Goal: Information Seeking & Learning: Learn about a topic

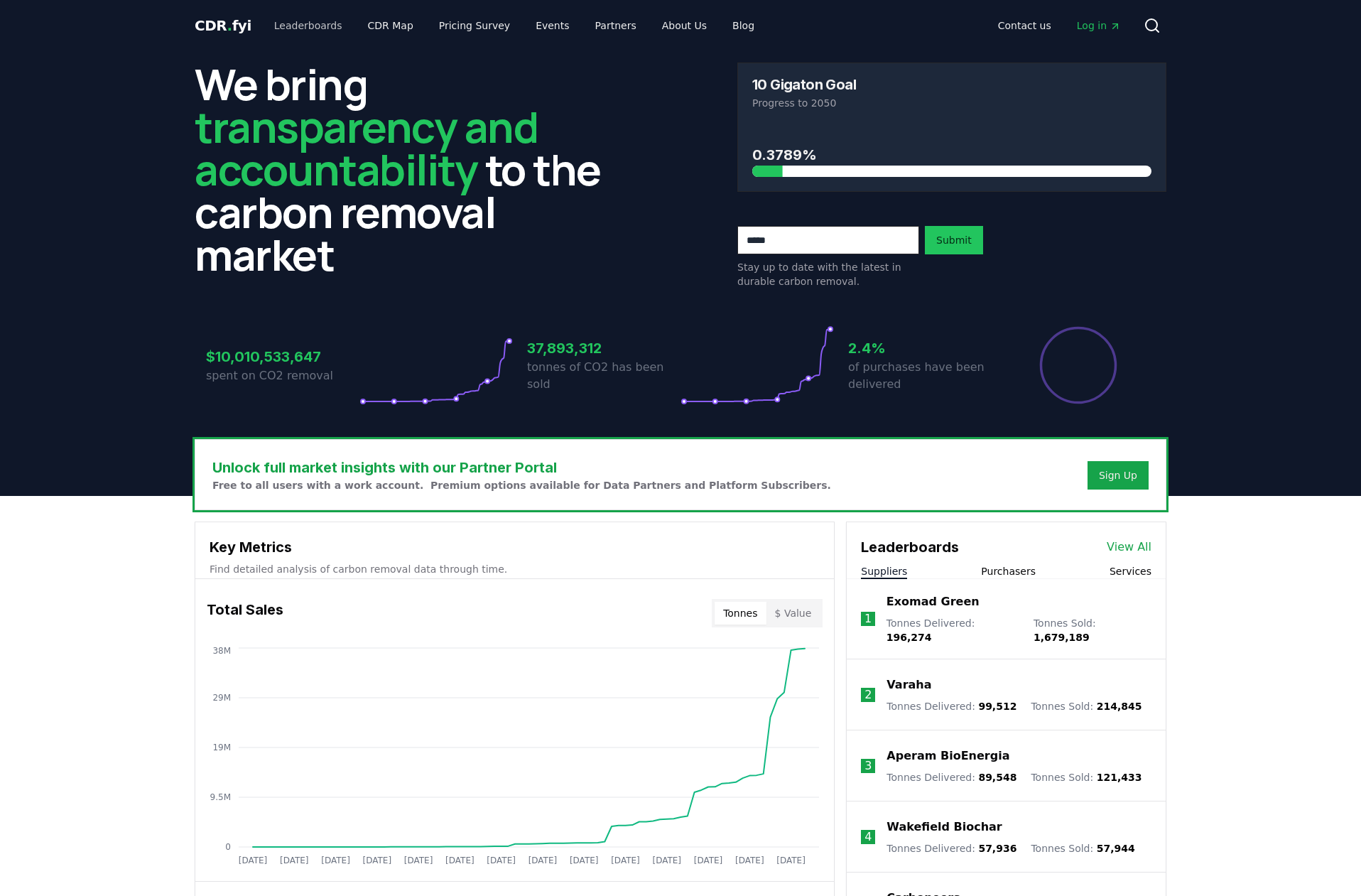
click at [314, 30] on link "Leaderboards" at bounding box center [308, 26] width 91 height 26
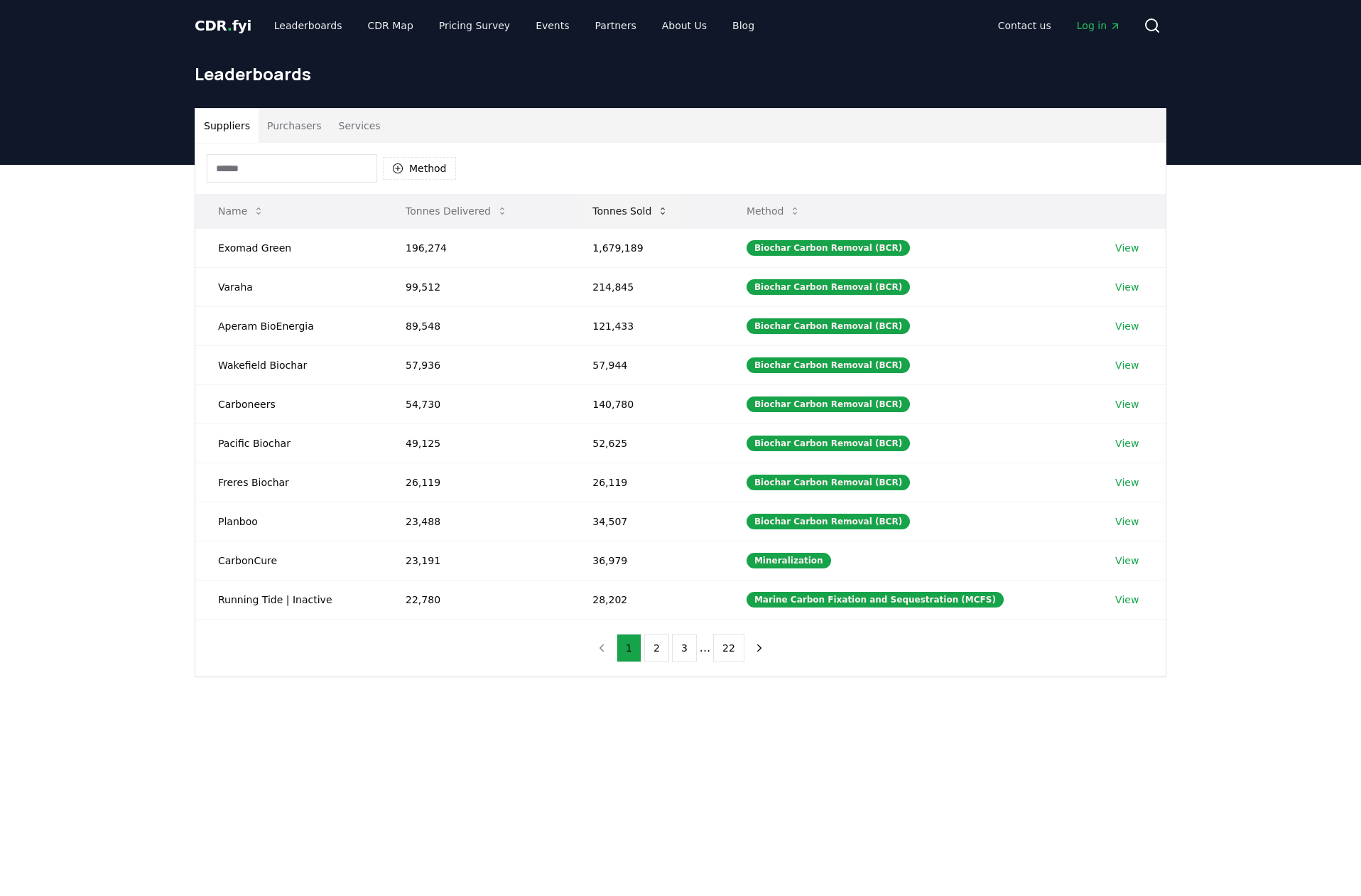
click at [633, 218] on button "Tonnes Sold" at bounding box center [630, 211] width 99 height 29
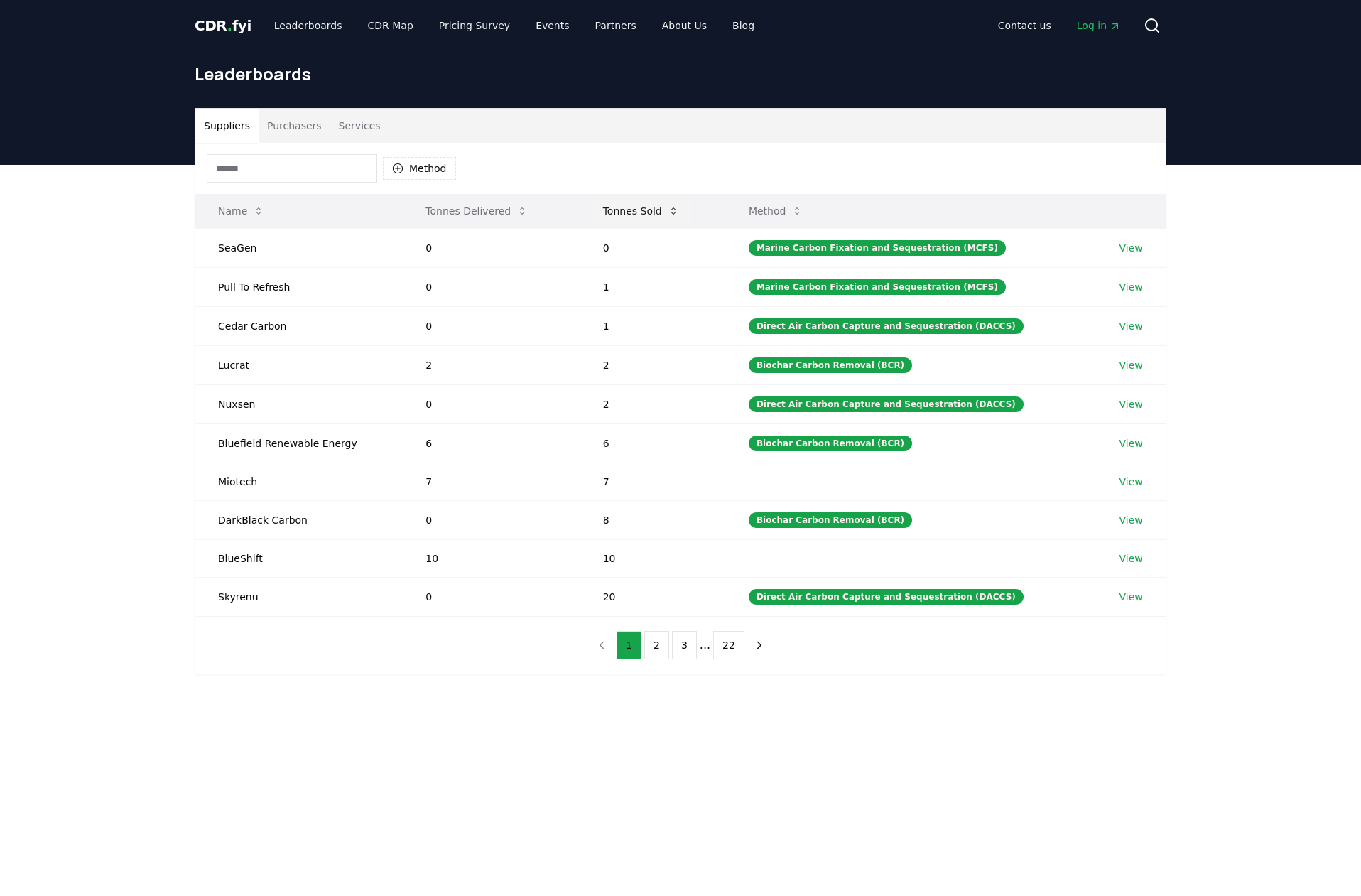
click at [633, 212] on button "Tonnes Sold" at bounding box center [641, 211] width 99 height 29
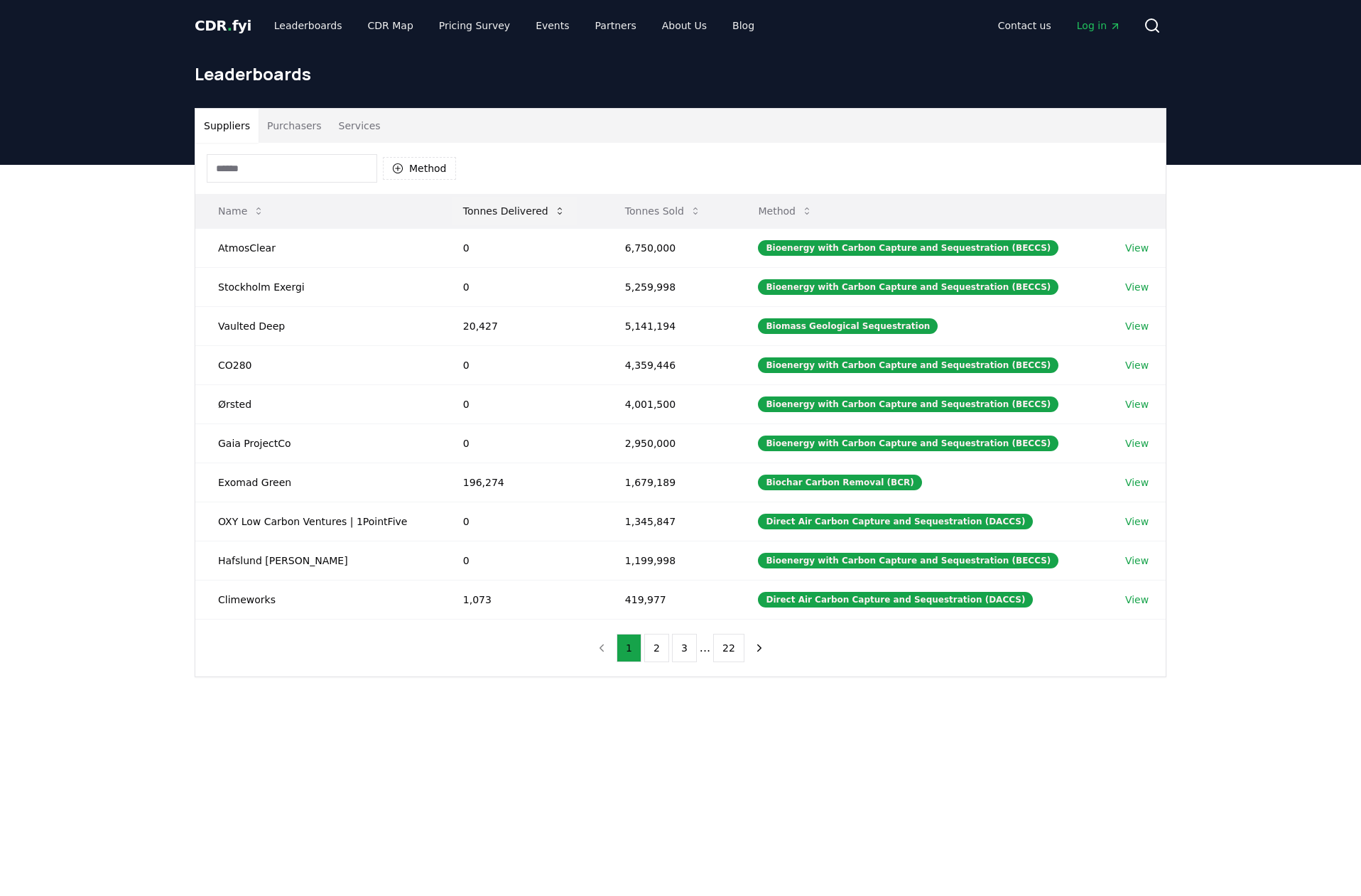
click at [508, 212] on button "Tonnes Delivered" at bounding box center [514, 211] width 125 height 29
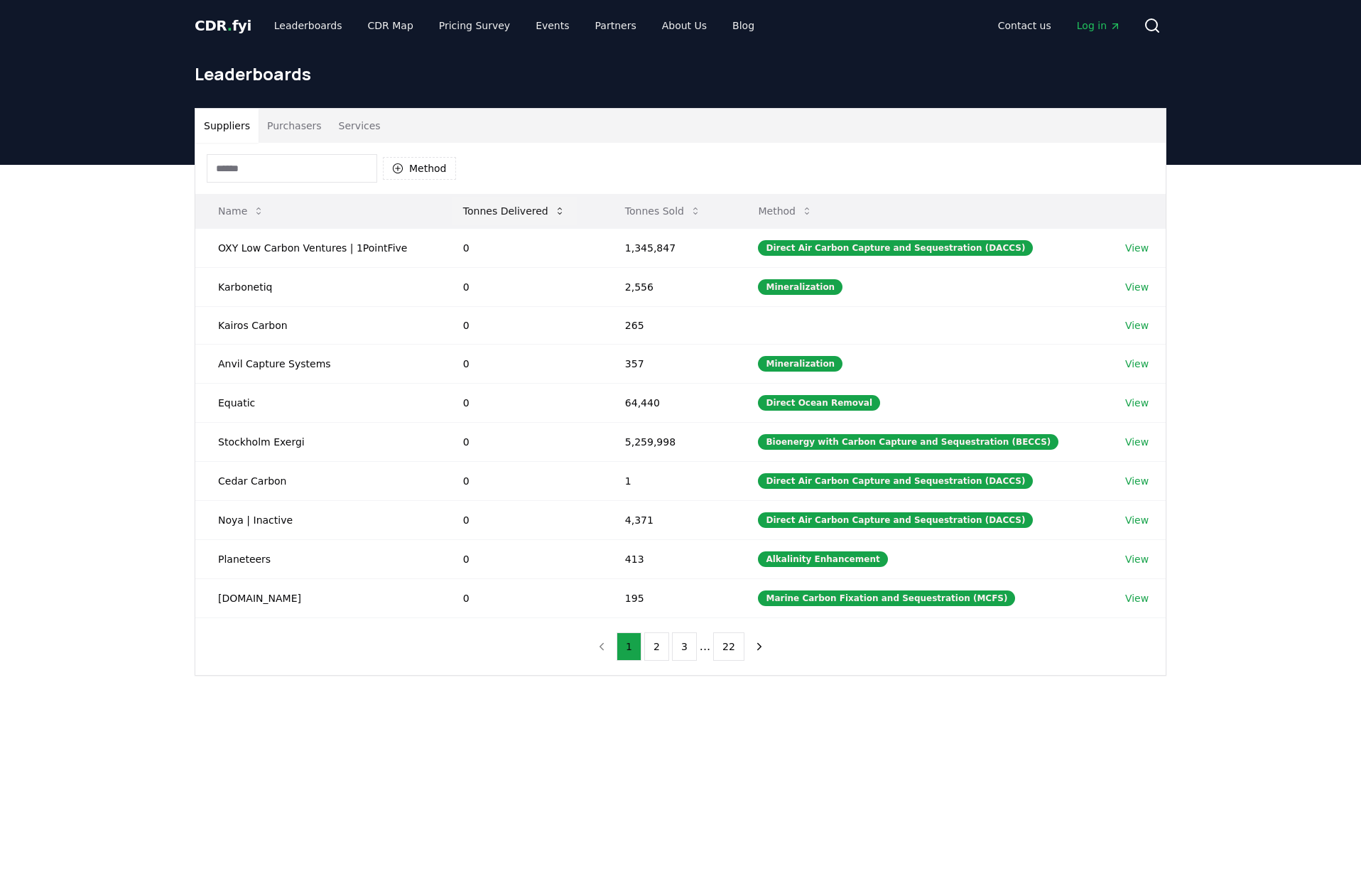
click at [508, 212] on button "Tonnes Delivered" at bounding box center [514, 211] width 125 height 29
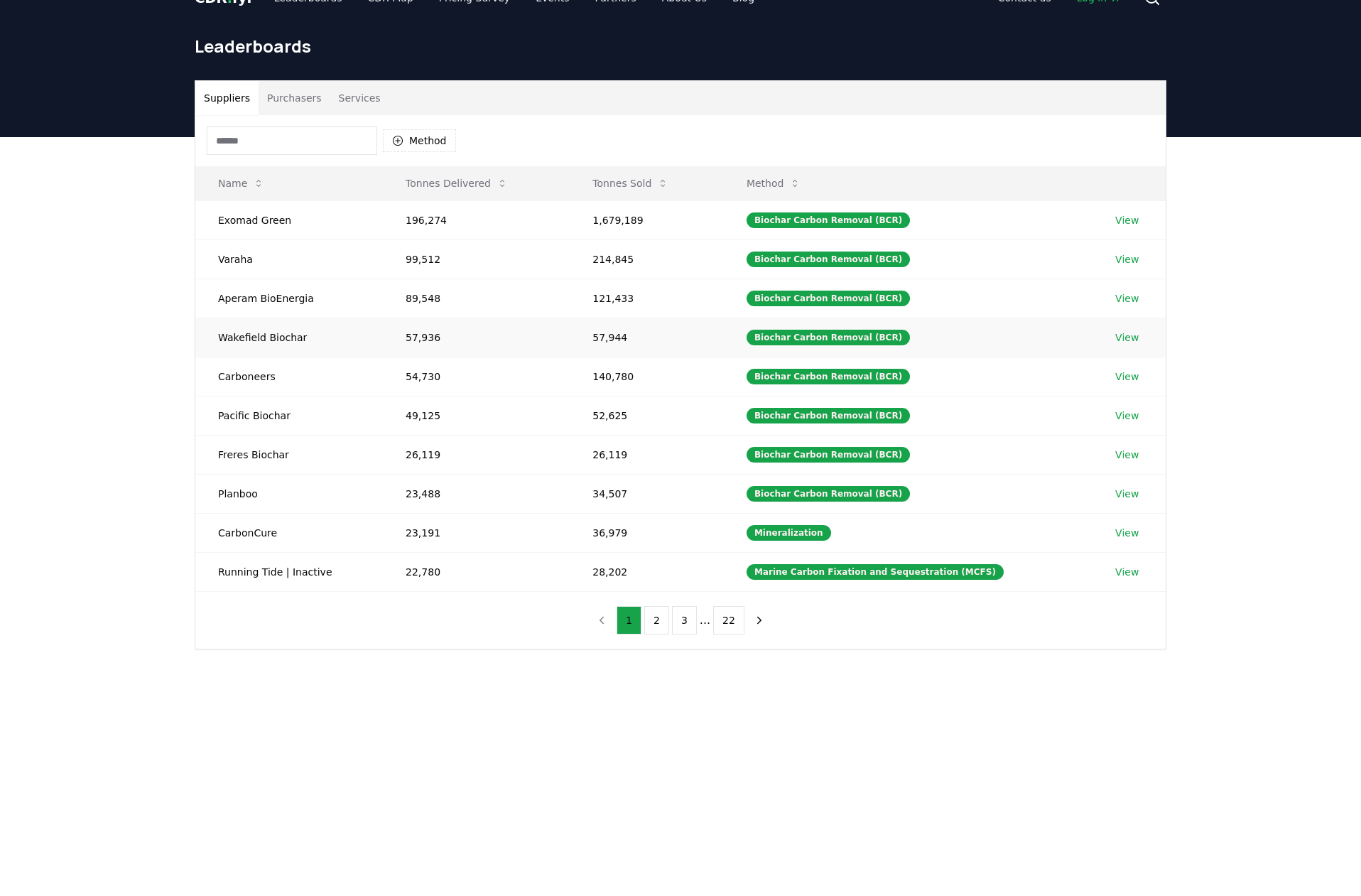
scroll to position [59, 0]
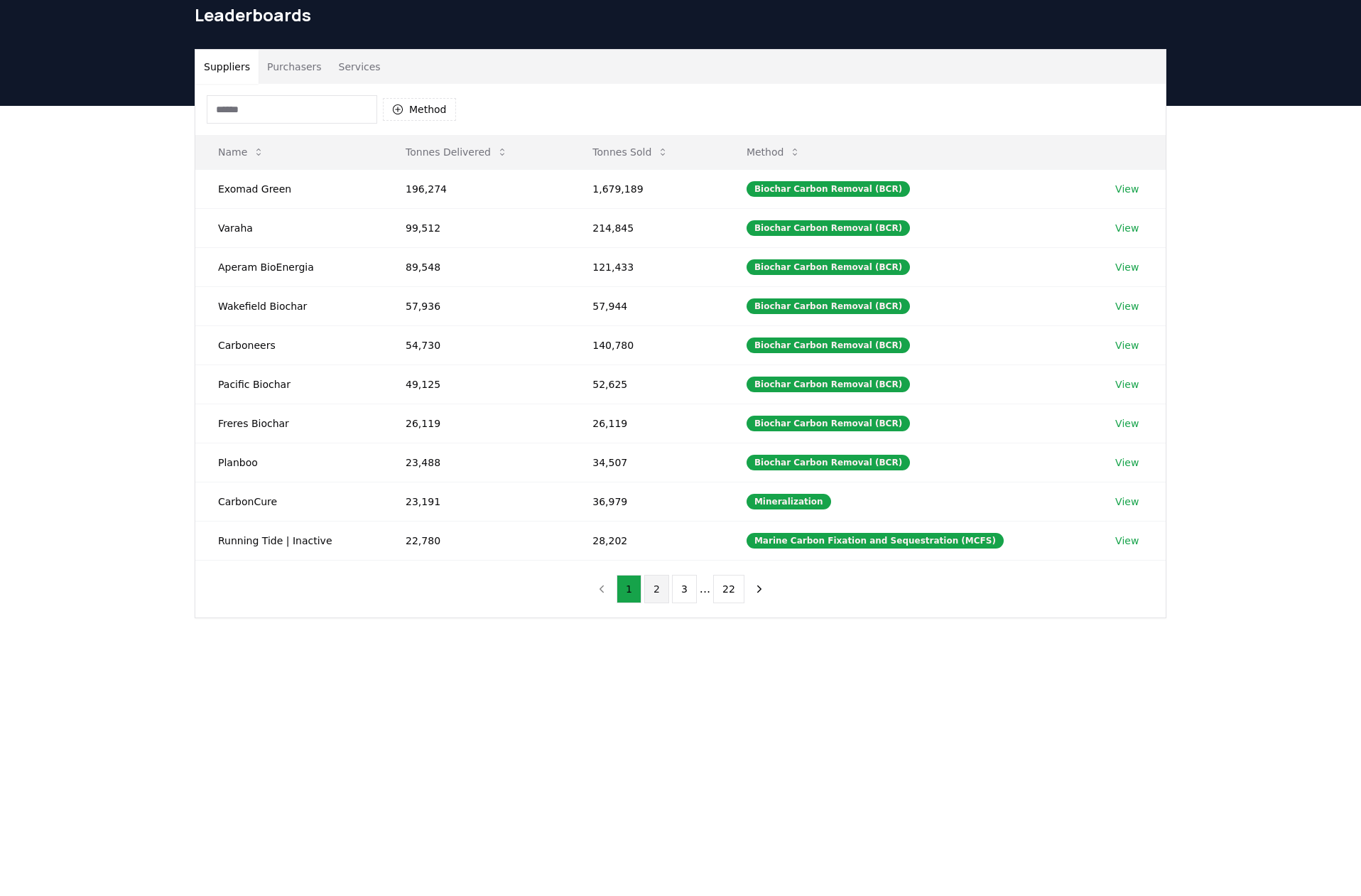
click at [658, 588] on button "2" at bounding box center [657, 589] width 25 height 29
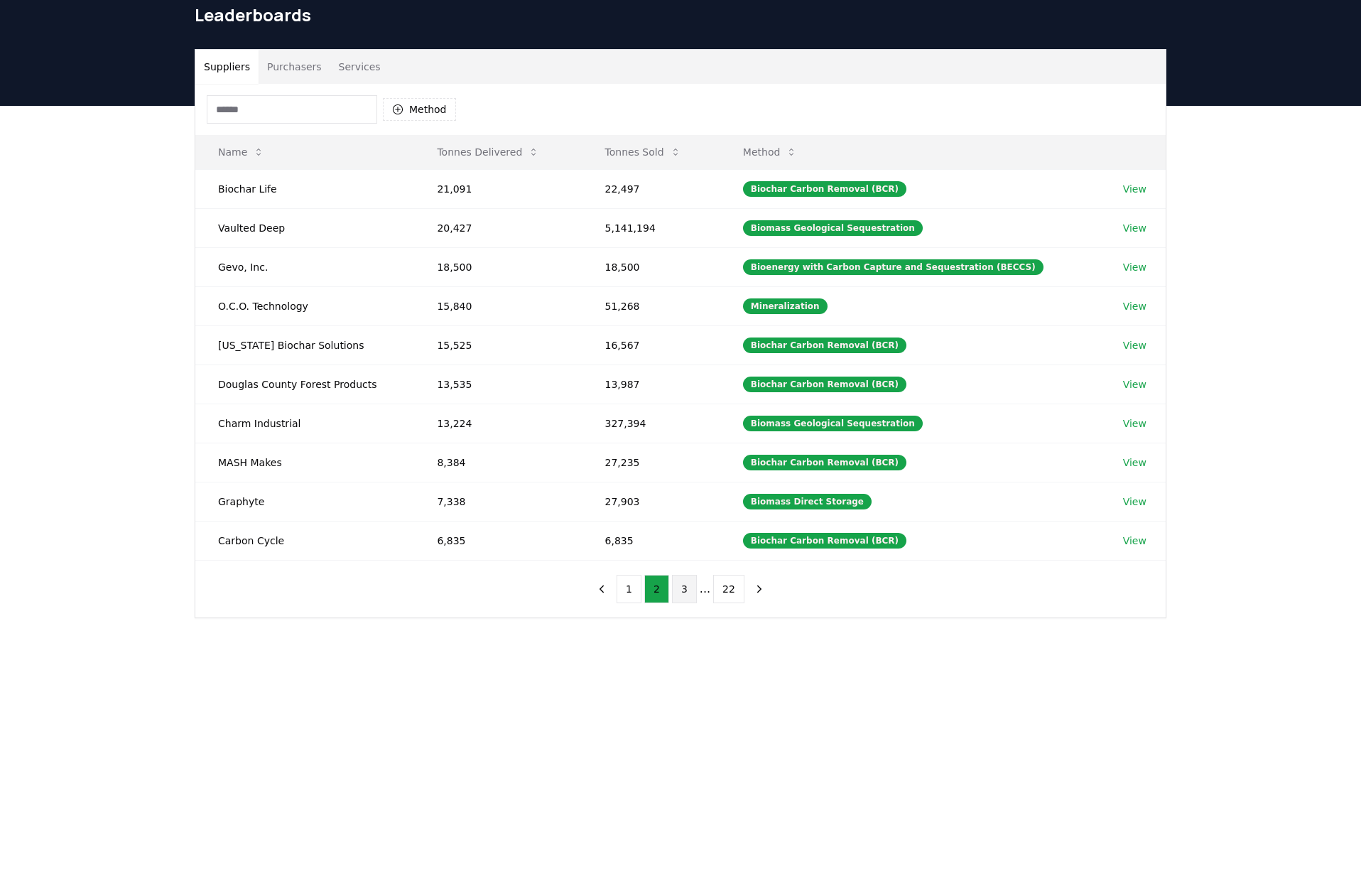
click at [682, 590] on button "3" at bounding box center [684, 589] width 25 height 29
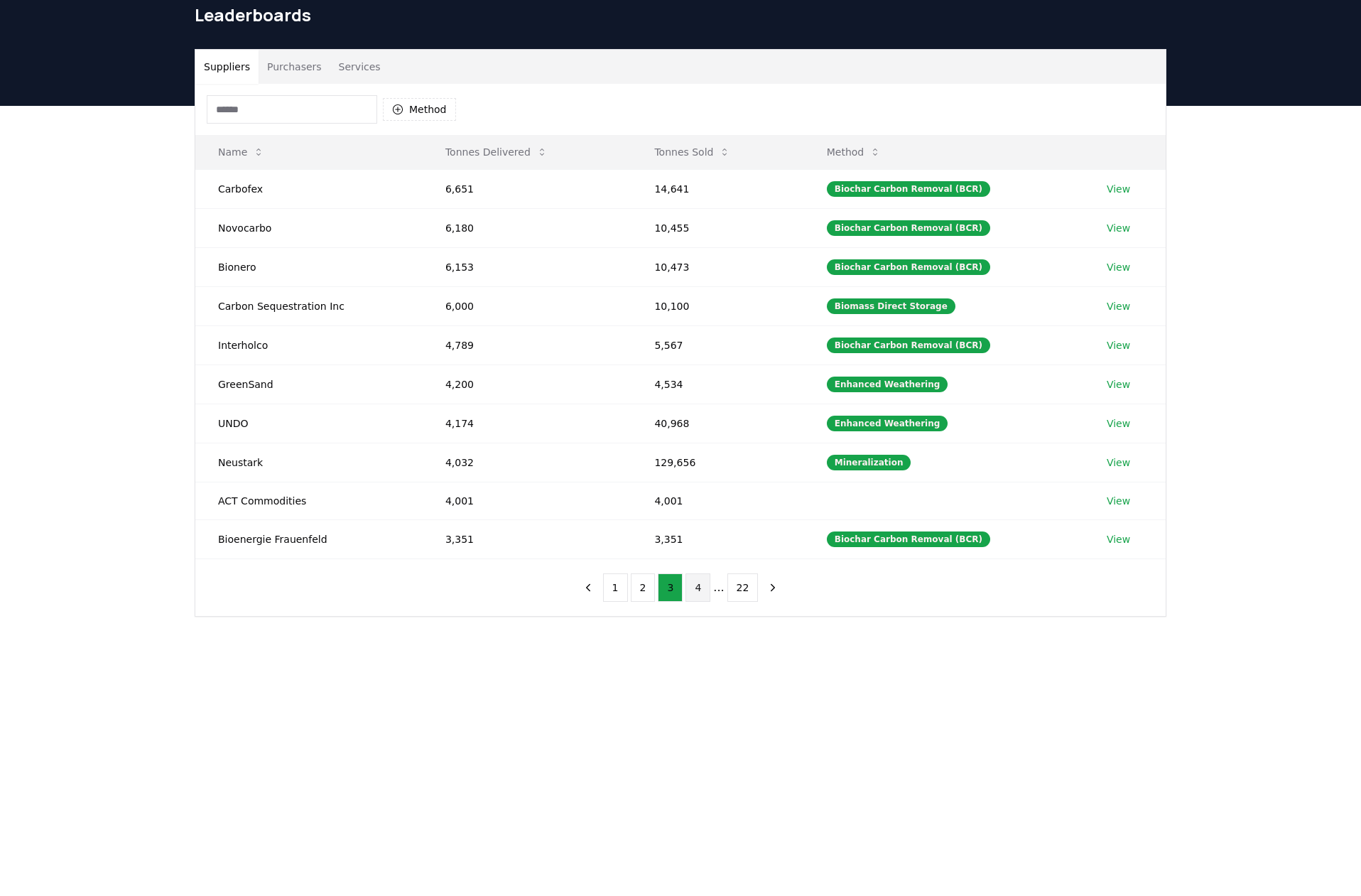
click at [707, 591] on button "4" at bounding box center [698, 588] width 25 height 29
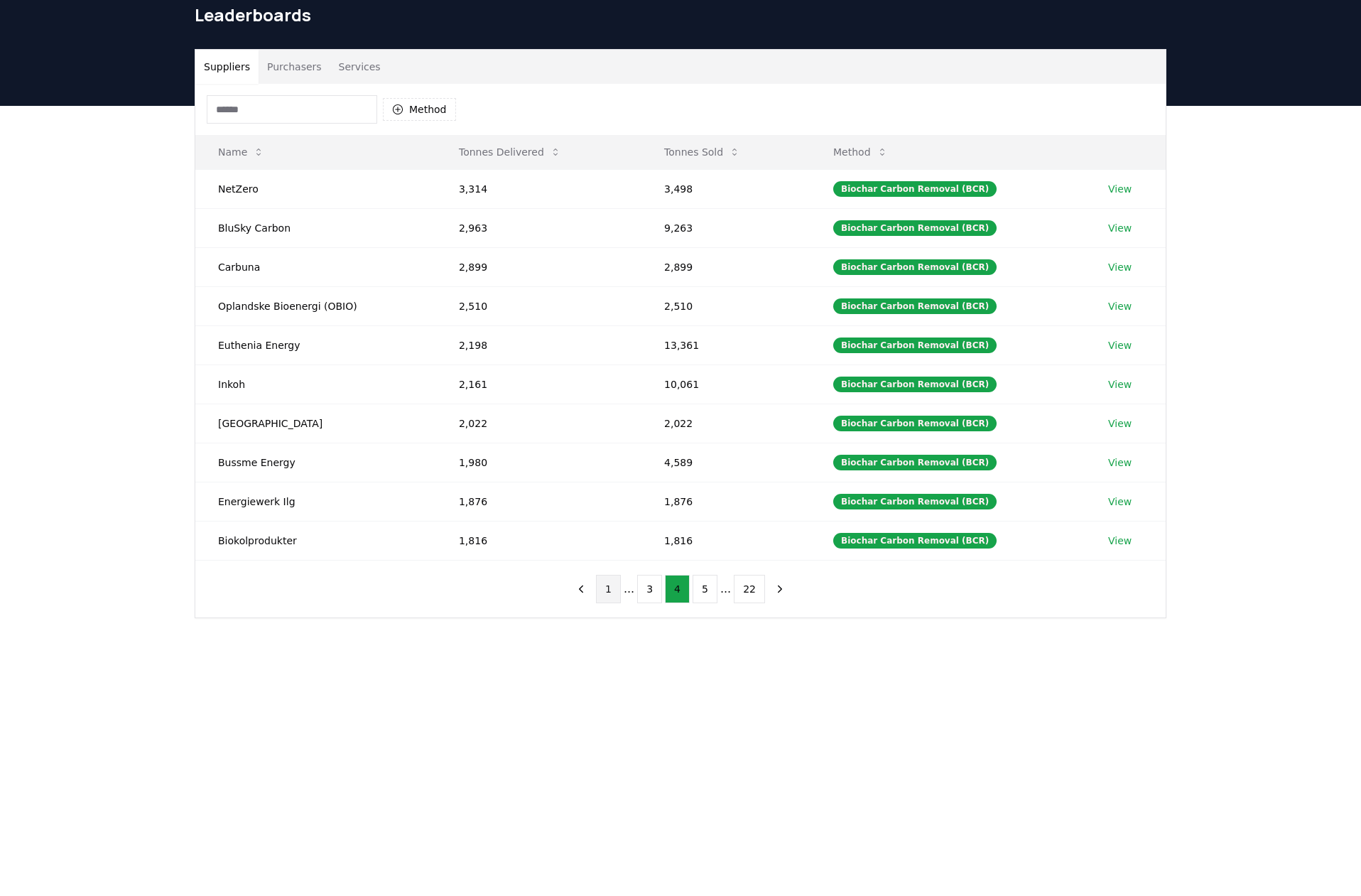
click at [614, 590] on button "1" at bounding box center [608, 589] width 25 height 29
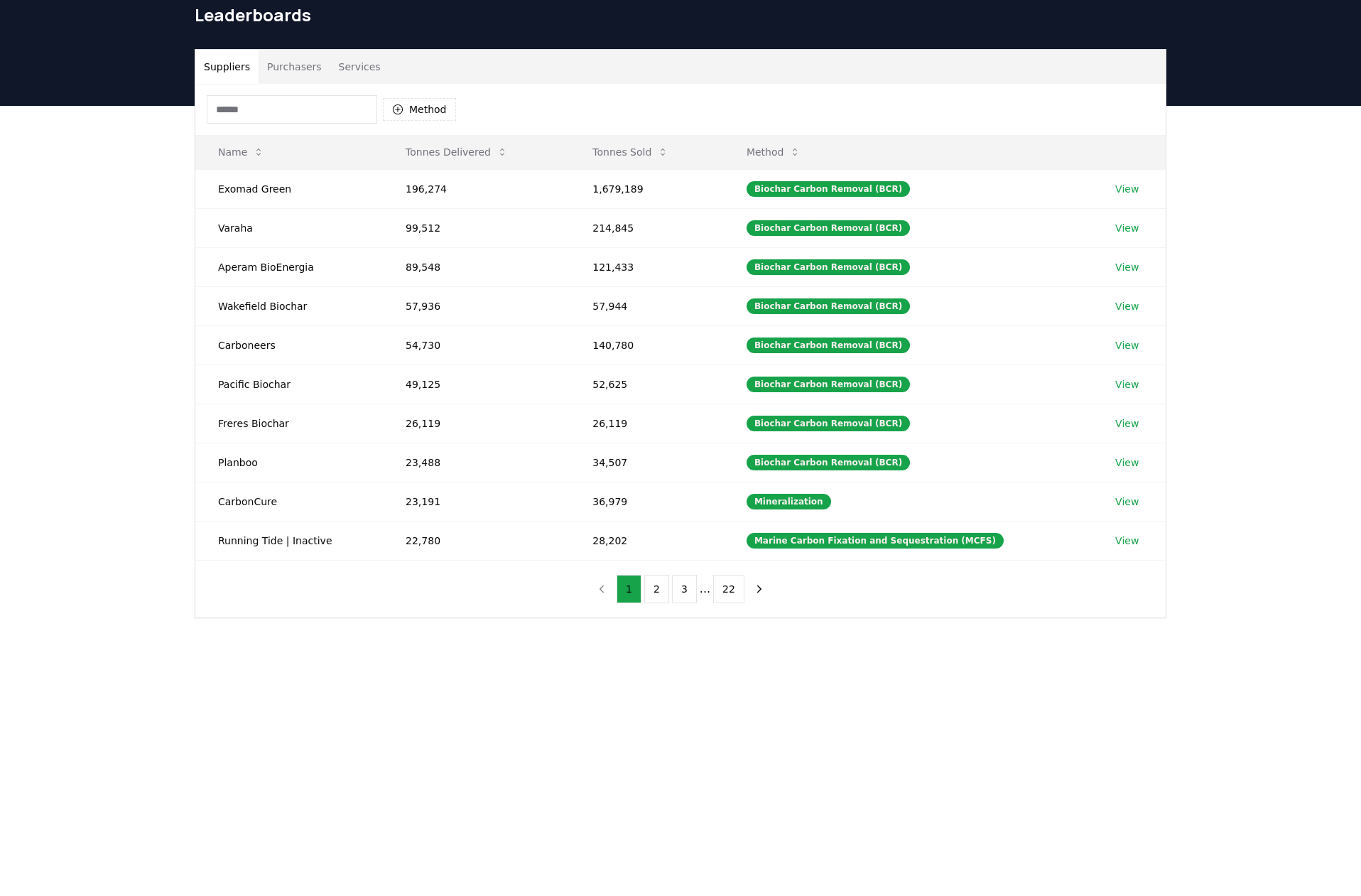
scroll to position [56, 0]
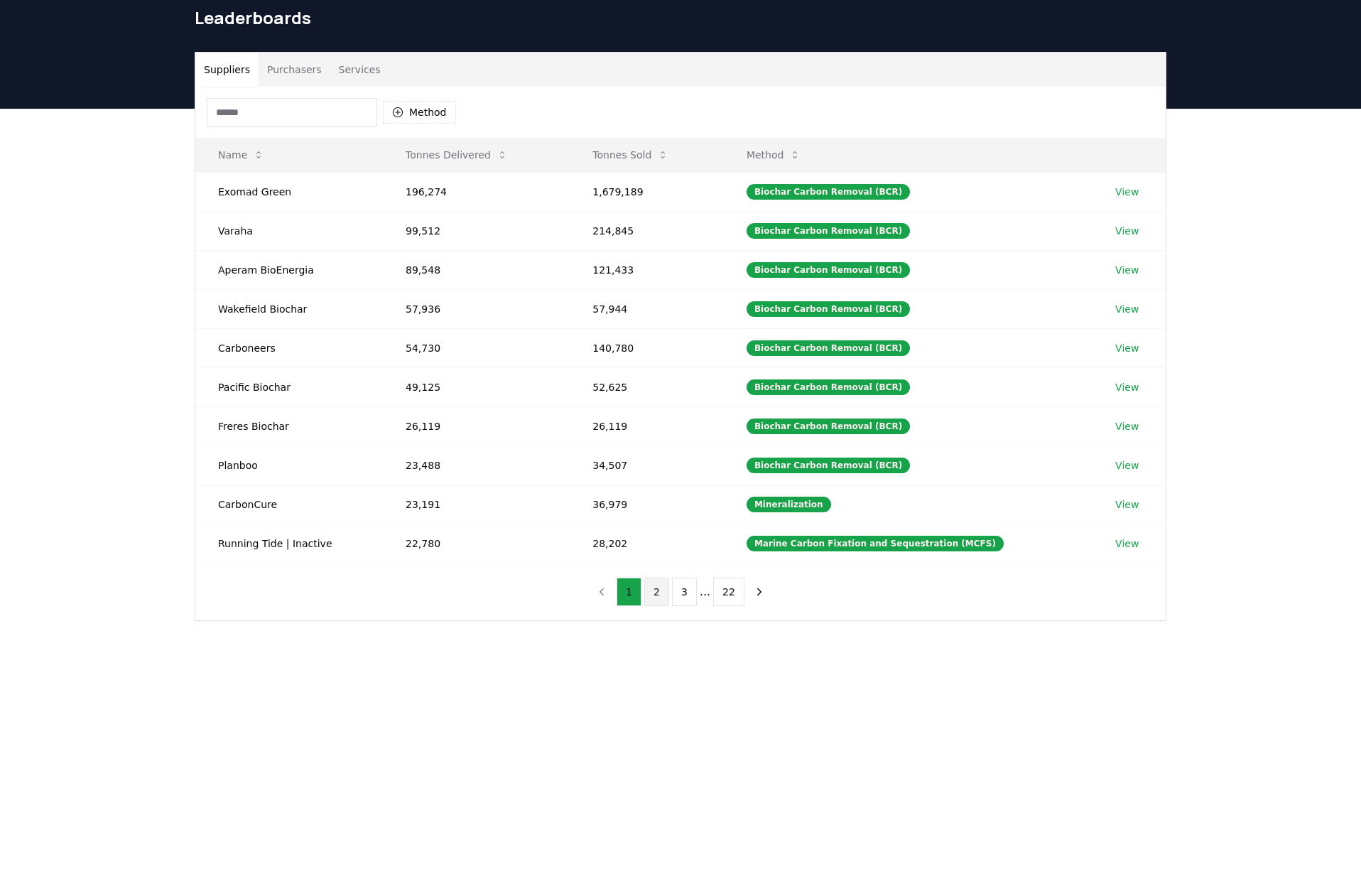
click at [651, 595] on button "2" at bounding box center [657, 592] width 25 height 29
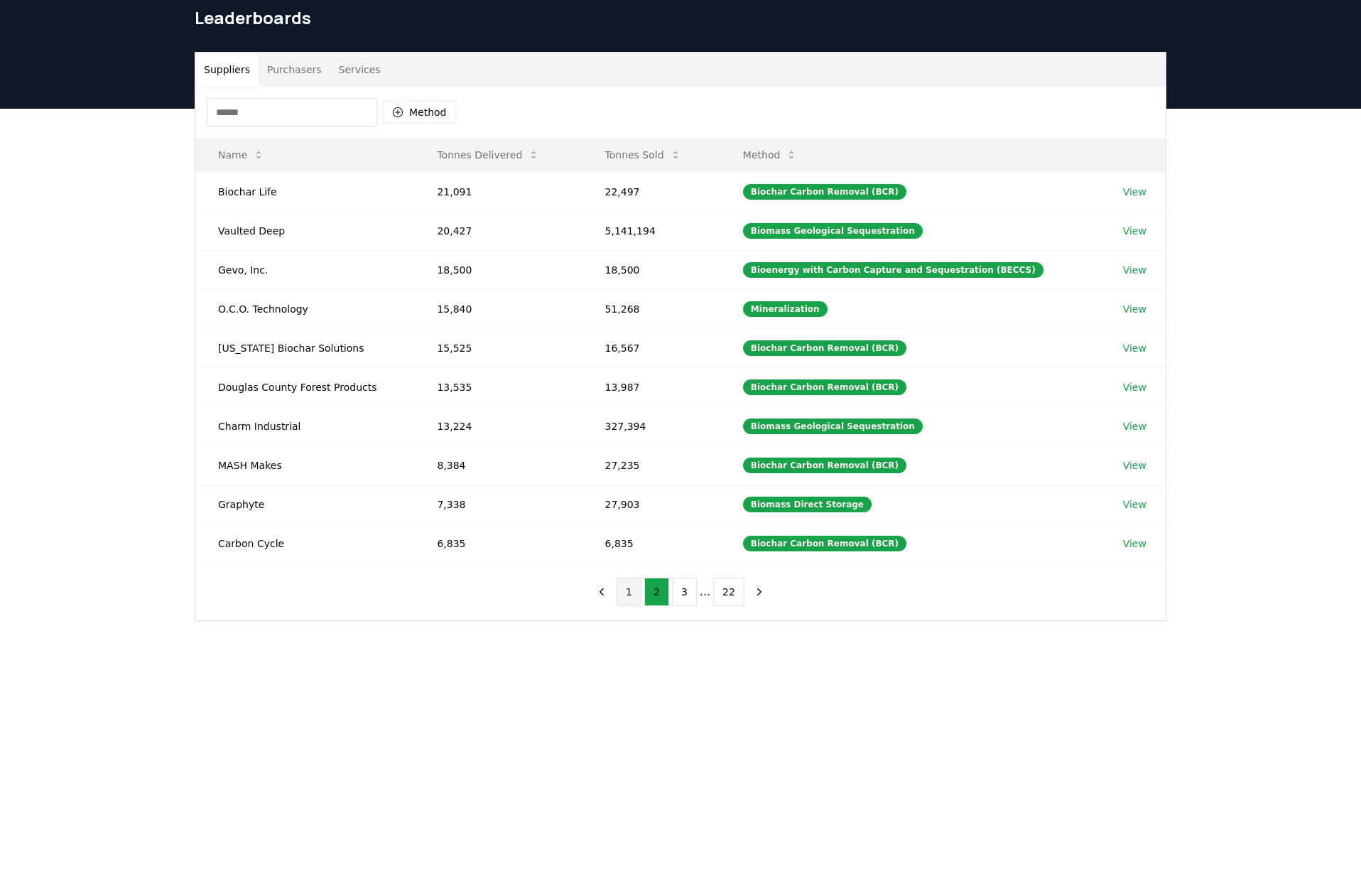
click at [631, 596] on button "1" at bounding box center [629, 592] width 25 height 29
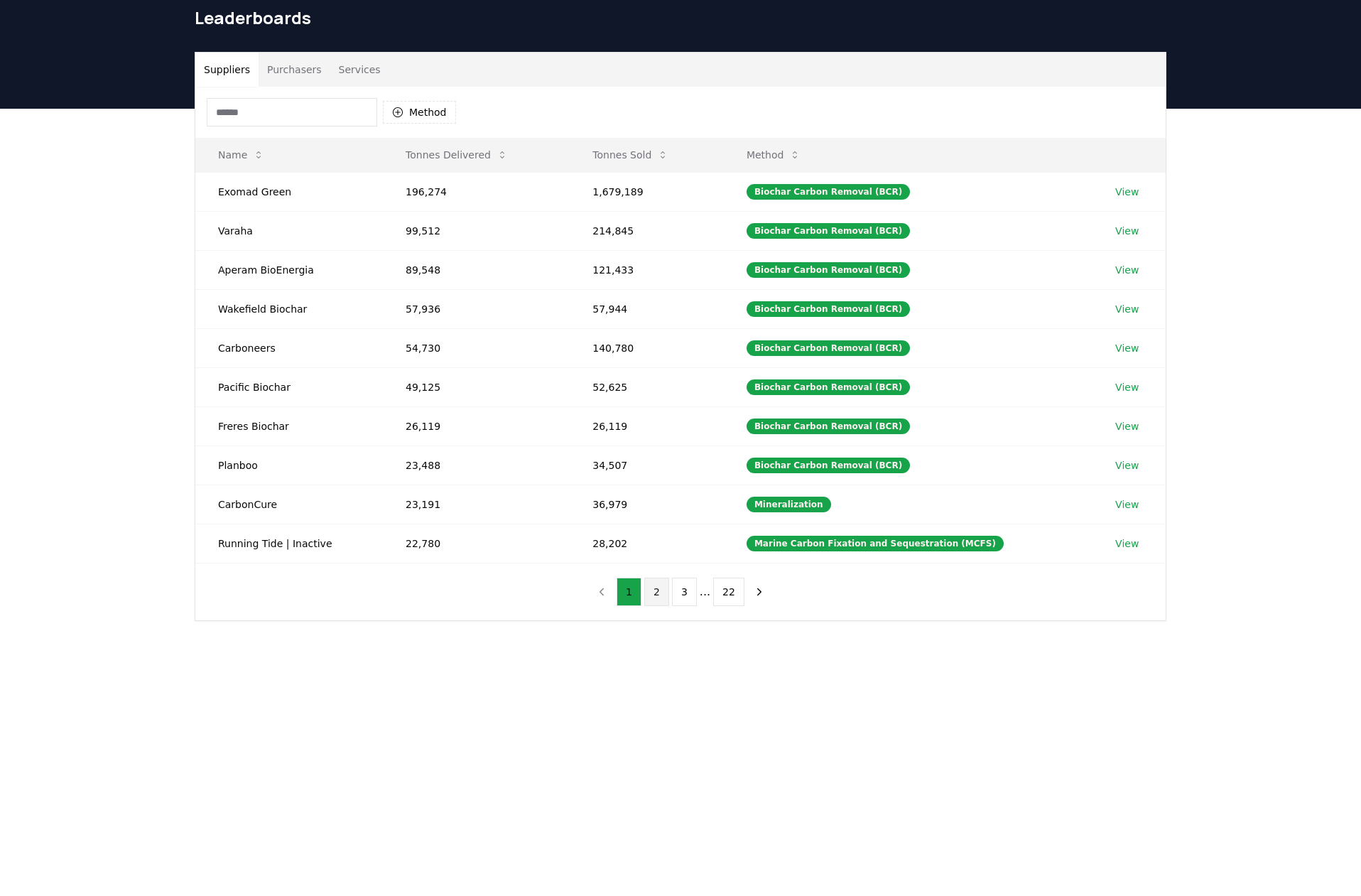
click at [655, 595] on button "2" at bounding box center [657, 592] width 25 height 29
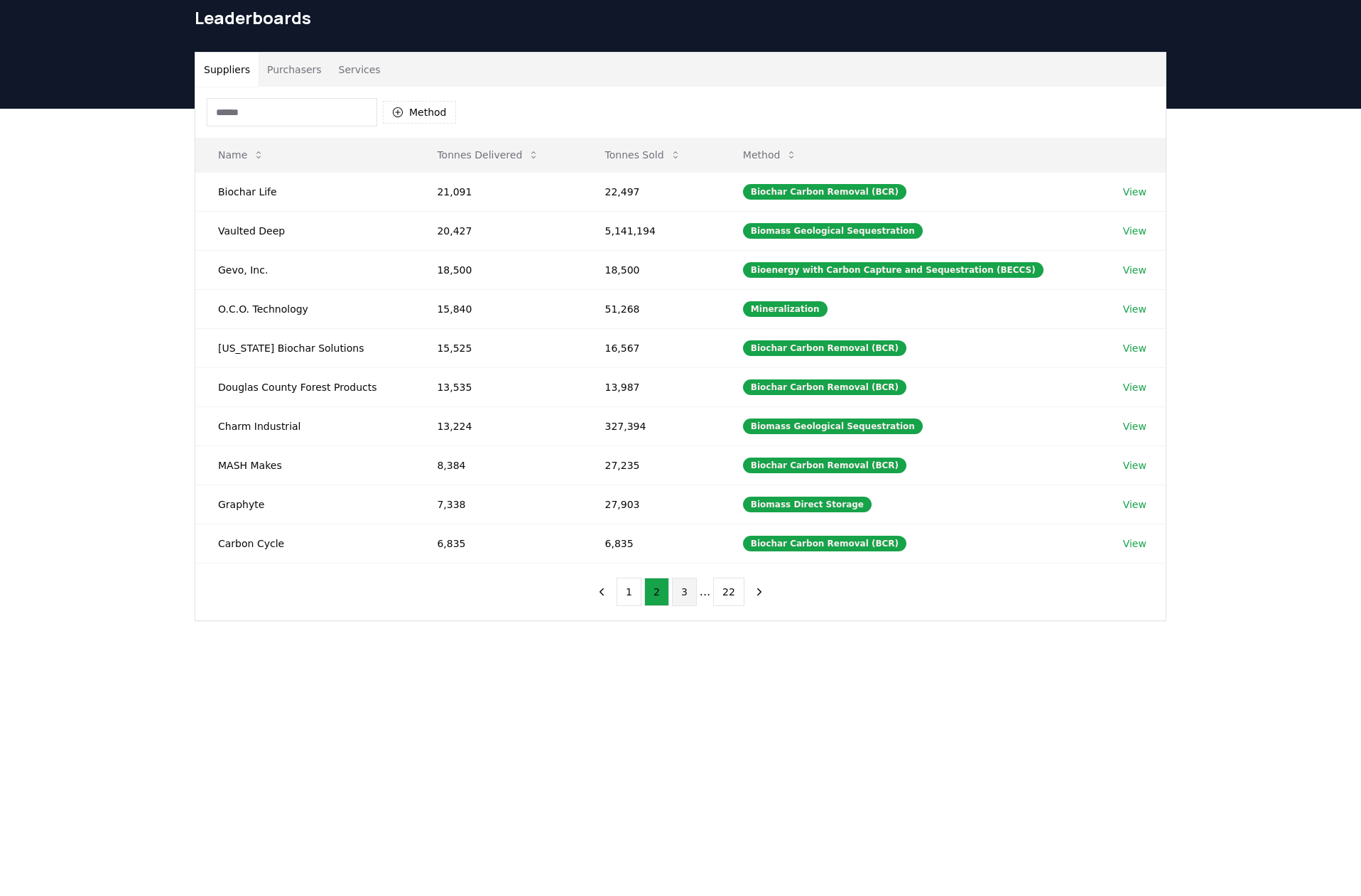
click at [680, 588] on button "3" at bounding box center [684, 592] width 25 height 29
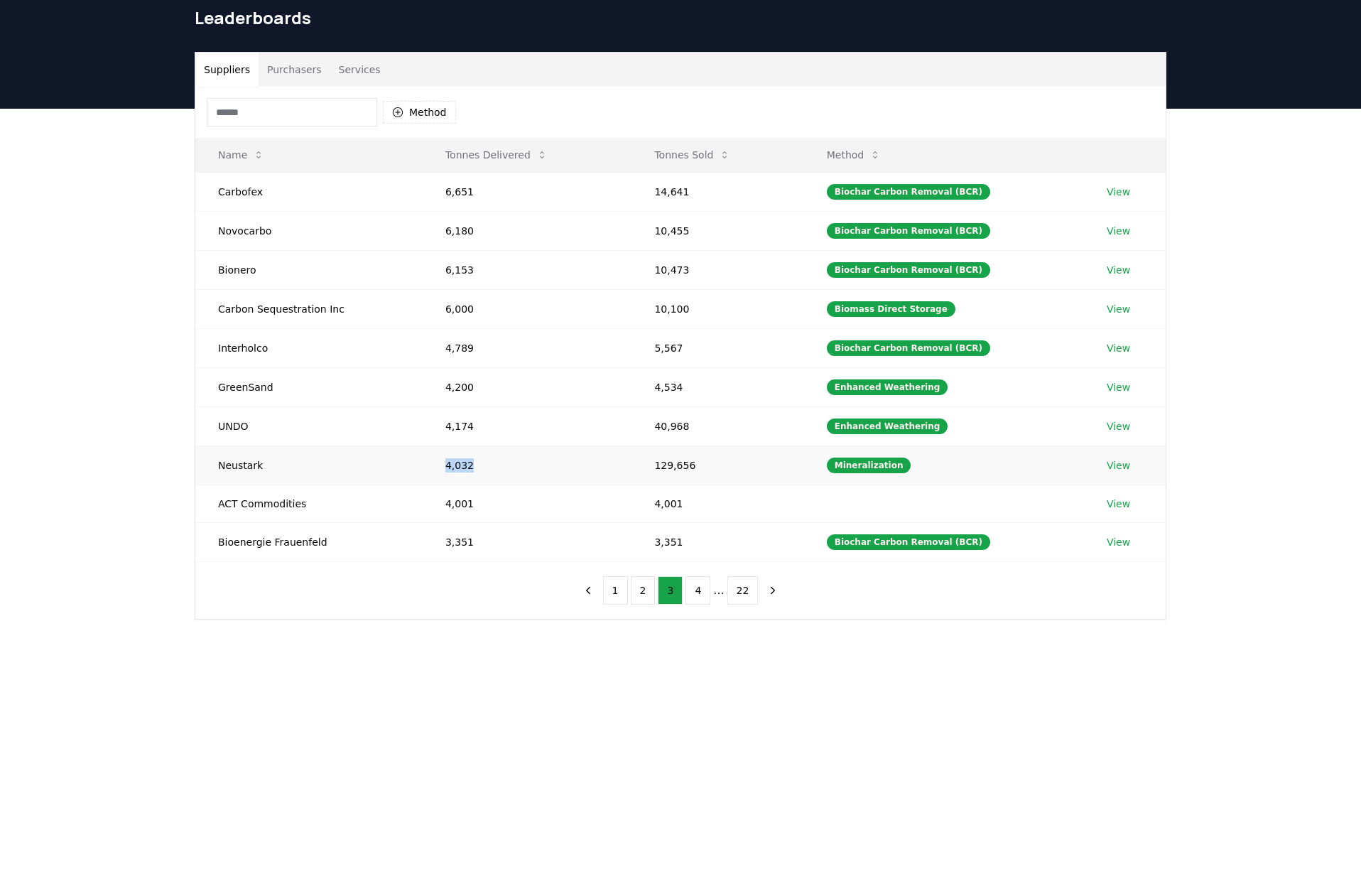
drag, startPoint x: 471, startPoint y: 465, endPoint x: 437, endPoint y: 464, distance: 34.0
click at [437, 464] on td "4,032" at bounding box center [527, 465] width 209 height 39
click at [434, 468] on td "4,032" at bounding box center [527, 465] width 209 height 39
click at [694, 589] on button "4" at bounding box center [698, 590] width 25 height 29
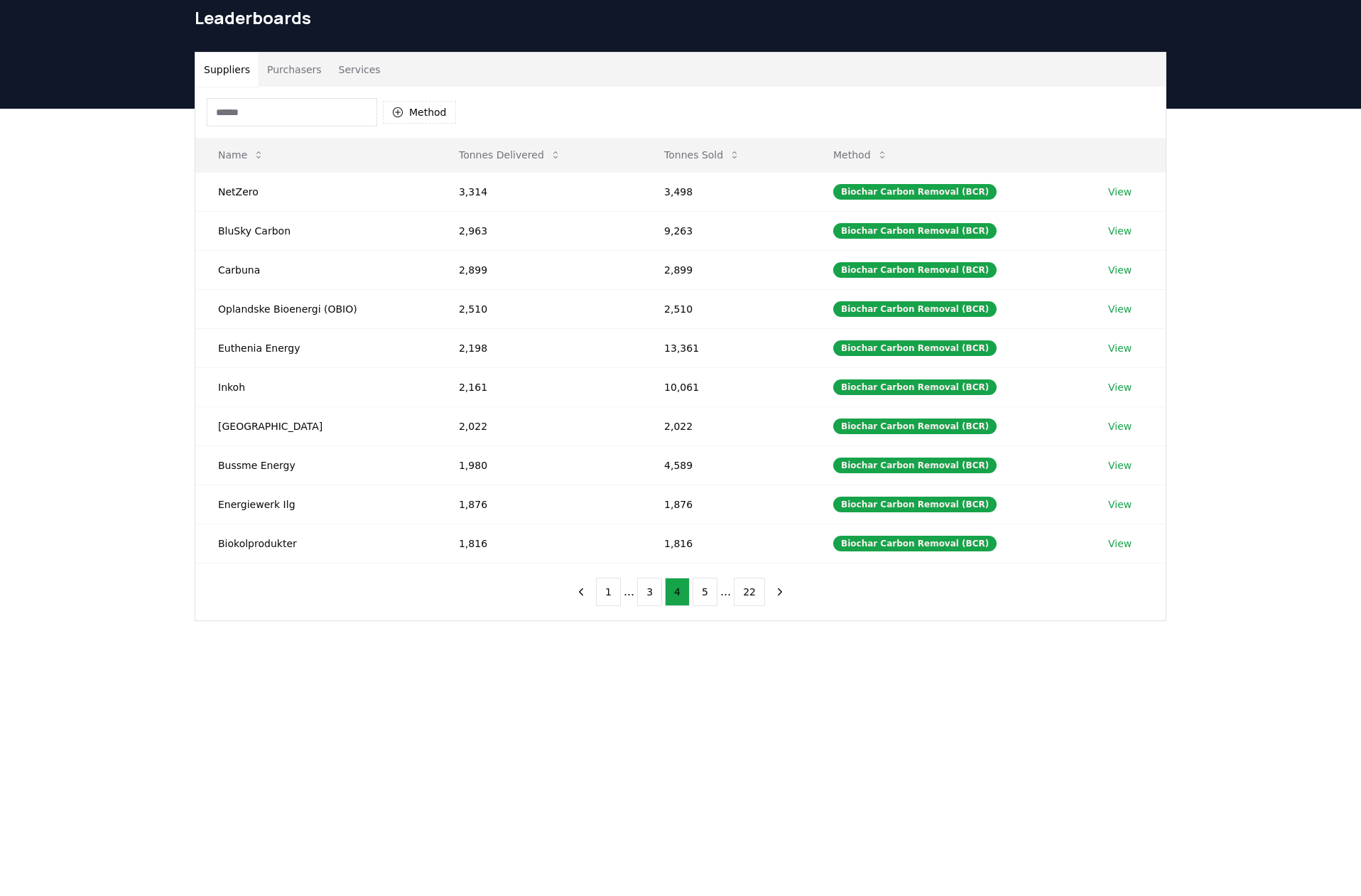
click at [663, 589] on ul "1 ... 3 4 5 ... 22" at bounding box center [681, 592] width 169 height 29
click at [654, 589] on button "3" at bounding box center [649, 592] width 25 height 29
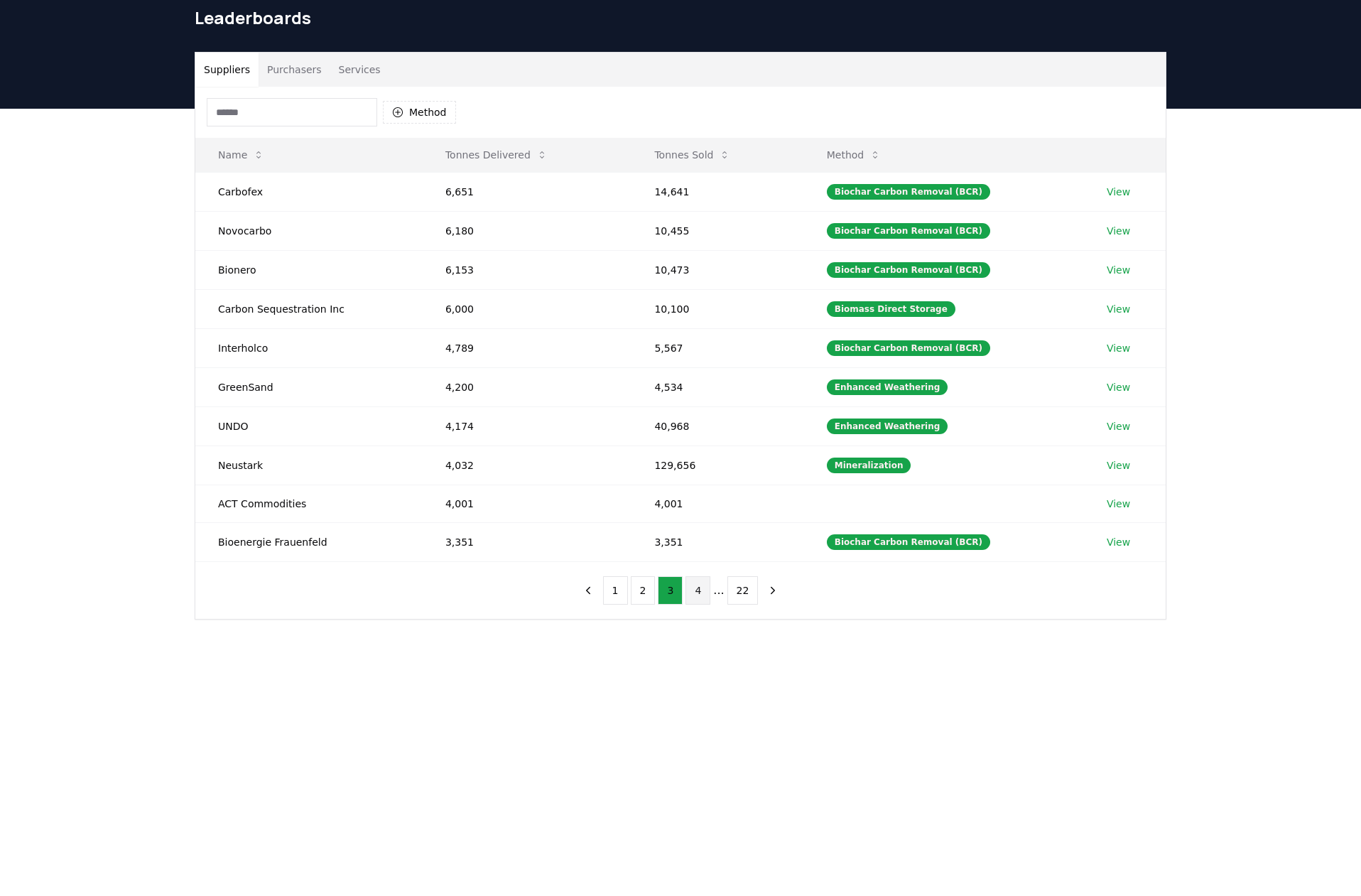
click at [700, 588] on button "4" at bounding box center [698, 590] width 25 height 29
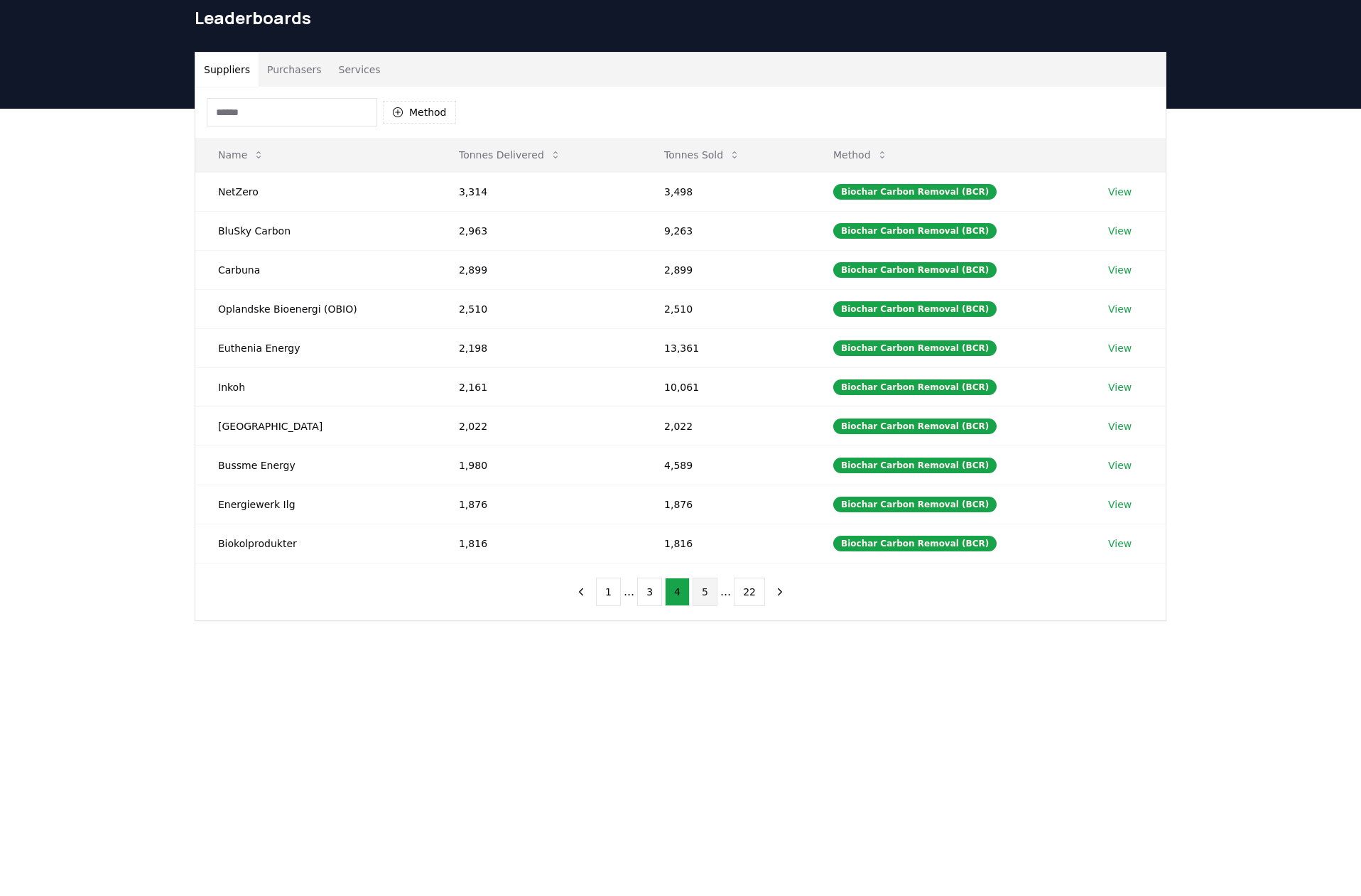
click at [704, 591] on button "5" at bounding box center [705, 592] width 25 height 29
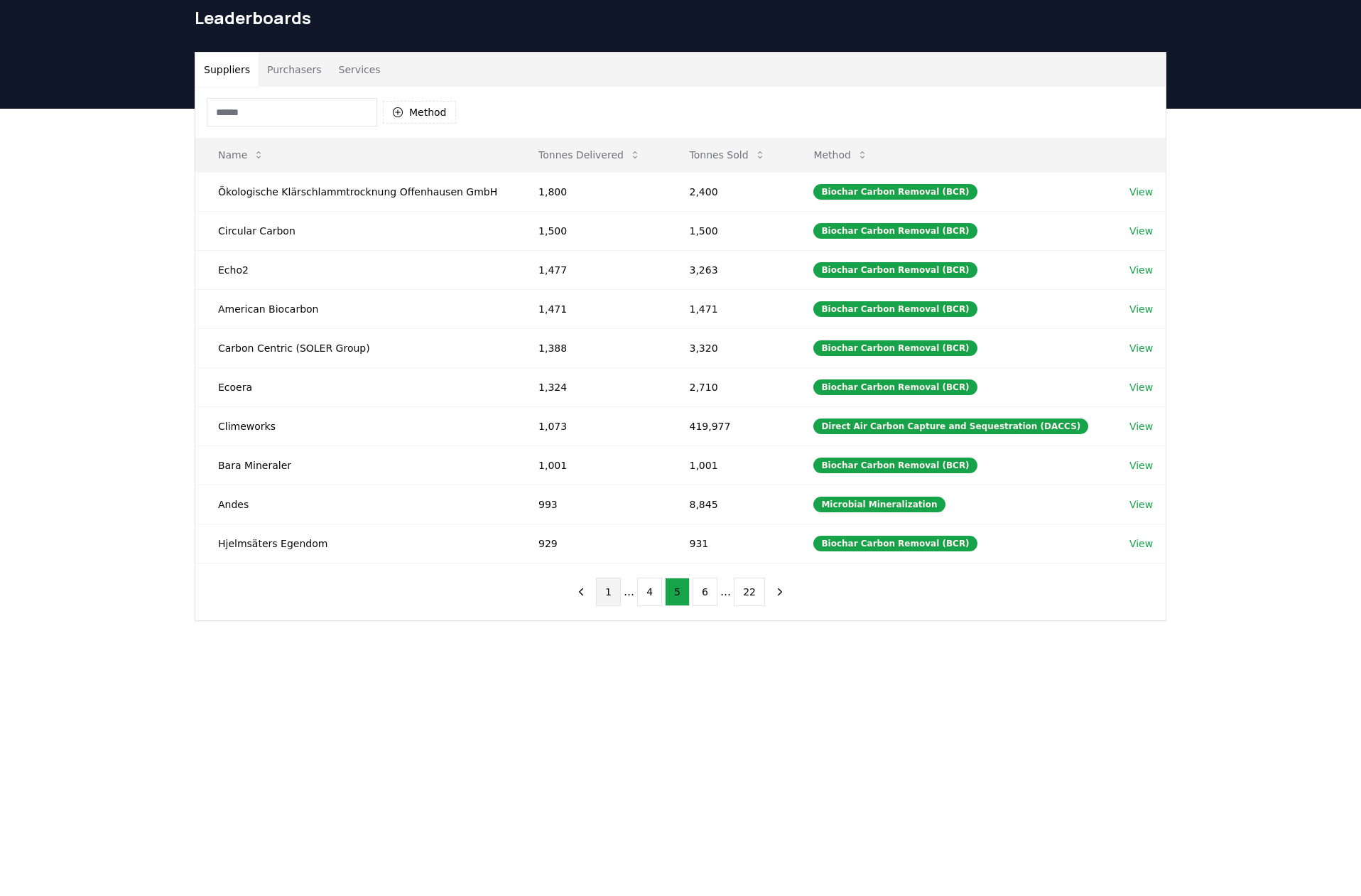
click at [606, 589] on button "1" at bounding box center [608, 592] width 25 height 29
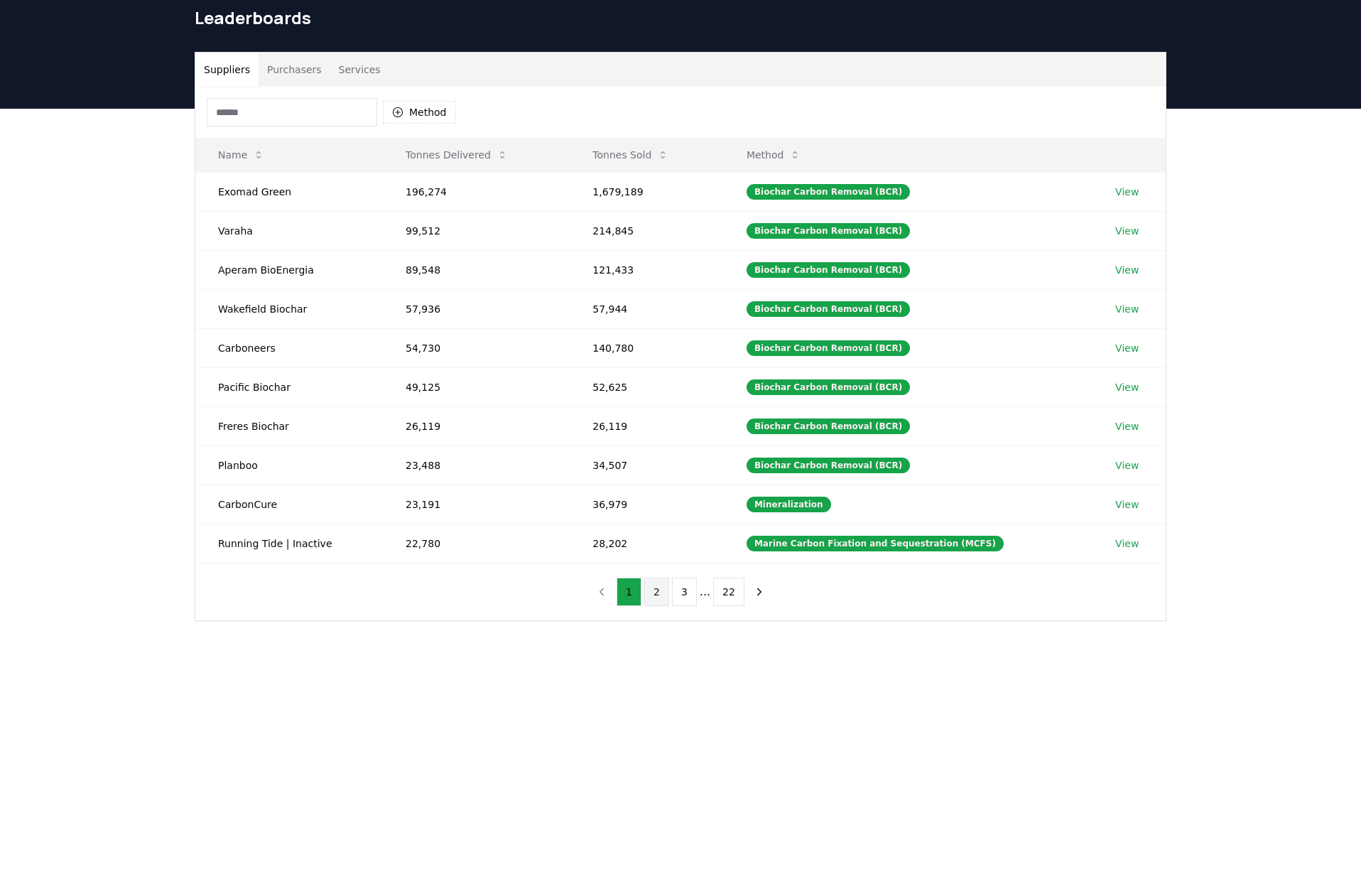
click at [661, 590] on button "2" at bounding box center [657, 592] width 25 height 29
